Goal: Find specific page/section: Find specific page/section

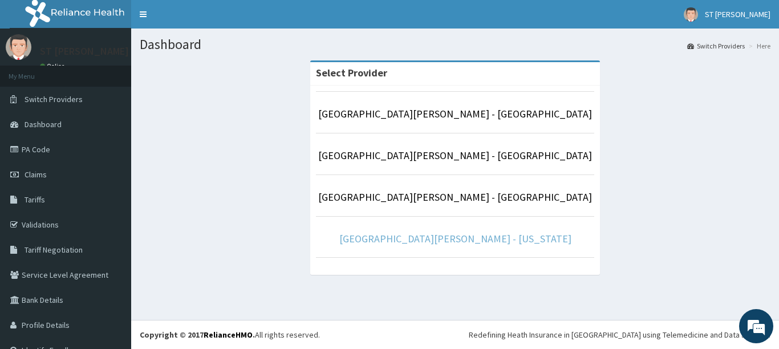
click at [448, 235] on link "[GEOGRAPHIC_DATA][PERSON_NAME] - [US_STATE]" at bounding box center [455, 238] width 232 height 13
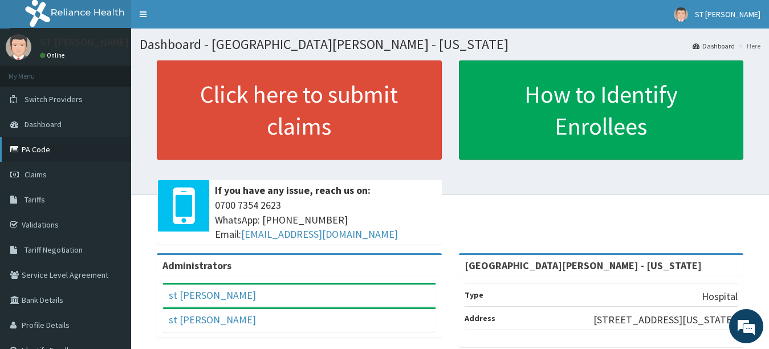
click at [47, 158] on link "PA Code" at bounding box center [65, 149] width 131 height 25
